Goal: Information Seeking & Learning: Learn about a topic

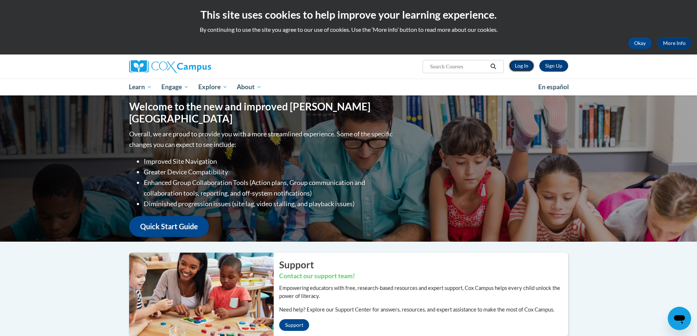
click at [523, 68] on link "Log In" at bounding box center [521, 66] width 25 height 12
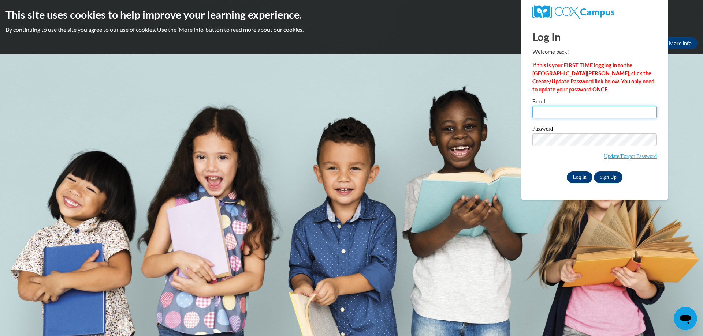
type input "crystal.hughes@ndo.org"
click at [576, 177] on input "Log In" at bounding box center [580, 178] width 26 height 12
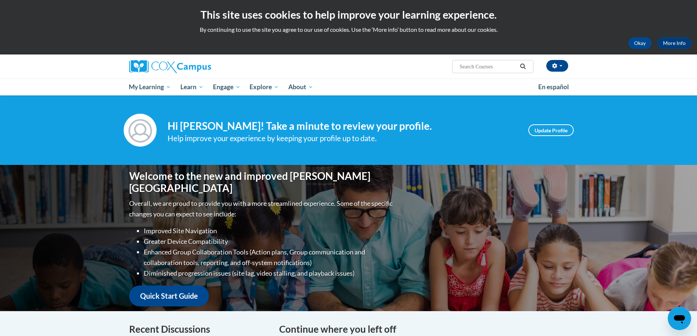
click at [473, 69] on input "Search..." at bounding box center [488, 66] width 59 height 9
type input "the power of language"
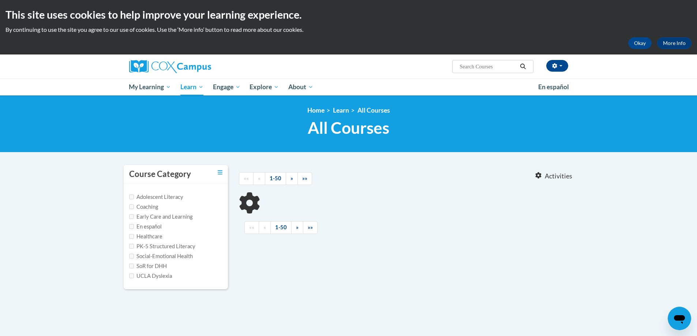
type input "the power of language"
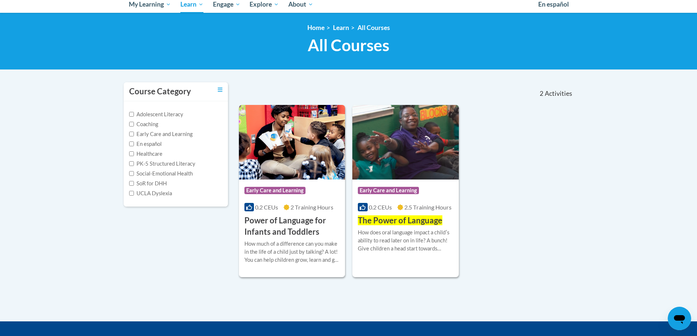
scroll to position [110, 0]
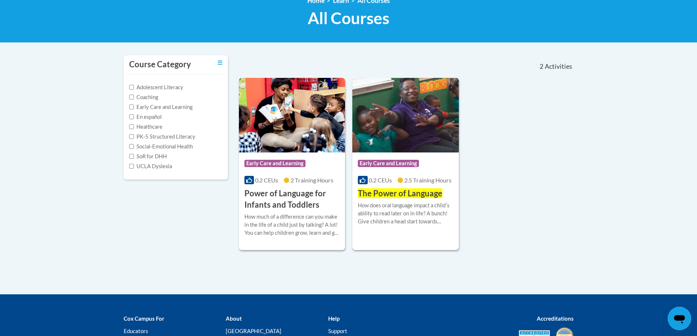
click at [410, 194] on span "The Power of Language" at bounding box center [400, 194] width 85 height 10
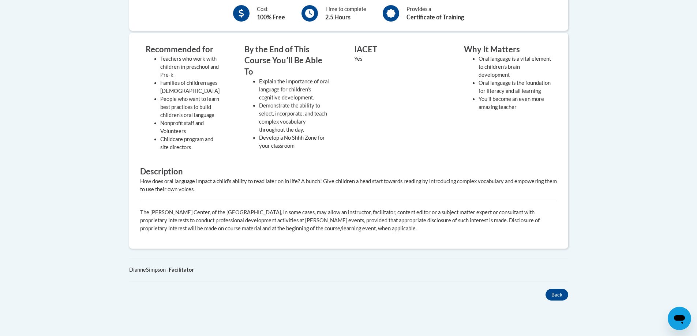
scroll to position [368, 0]
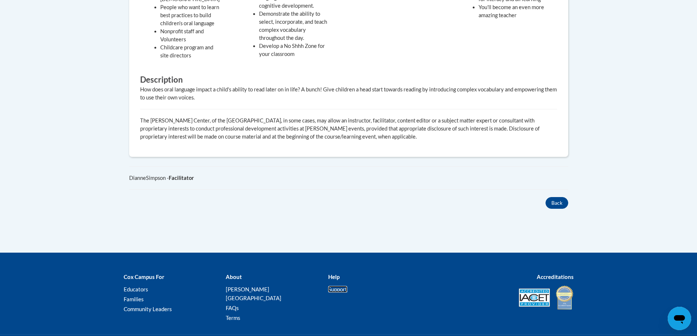
click at [341, 291] on link "Support" at bounding box center [337, 289] width 19 height 7
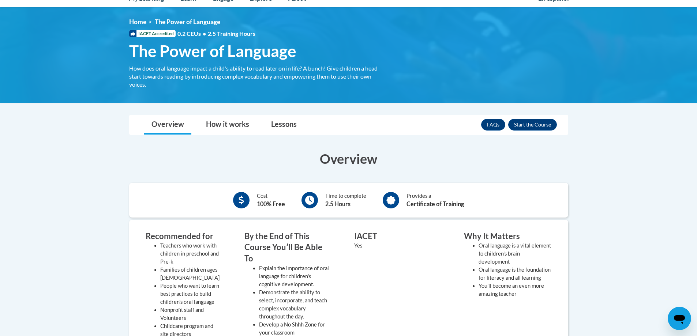
scroll to position [39, 0]
